Goal: Information Seeking & Learning: Learn about a topic

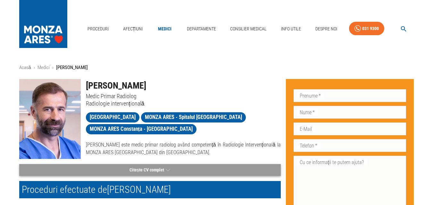
click at [158, 168] on button "Citește CV complet" at bounding box center [149, 170] width 261 height 12
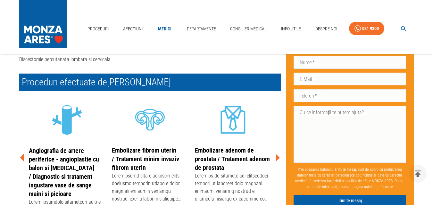
scroll to position [801, 0]
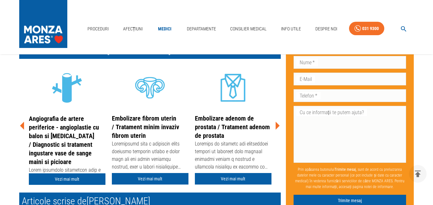
click at [278, 117] on icon at bounding box center [277, 125] width 19 height 19
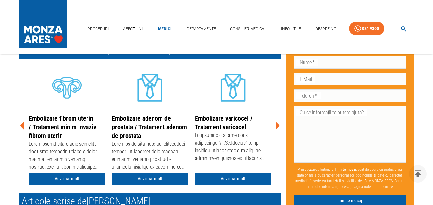
click at [278, 117] on icon at bounding box center [277, 125] width 19 height 19
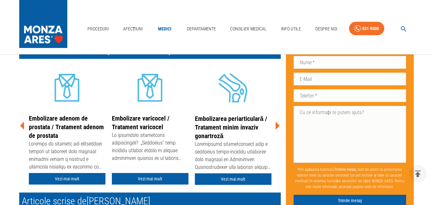
click at [278, 117] on icon at bounding box center [277, 125] width 19 height 19
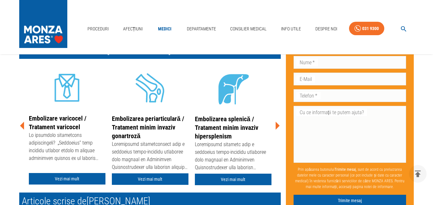
click at [278, 117] on icon at bounding box center [277, 125] width 19 height 19
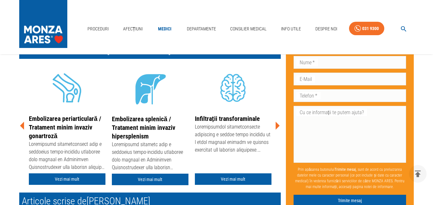
click at [278, 117] on icon at bounding box center [277, 125] width 19 height 19
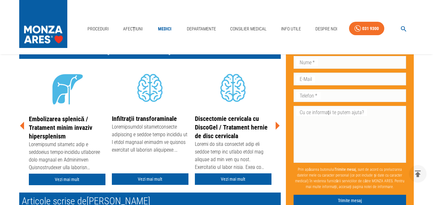
click at [278, 117] on icon at bounding box center [277, 125] width 19 height 19
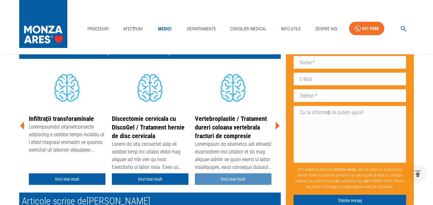
click at [242, 174] on link "Vezi mai mult" at bounding box center [233, 180] width 77 height 12
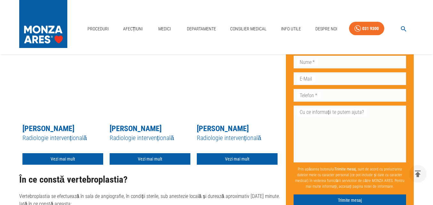
scroll to position [1217, 0]
